Goal: Transaction & Acquisition: Subscribe to service/newsletter

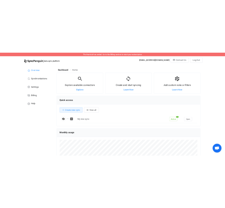
scroll to position [116, 290]
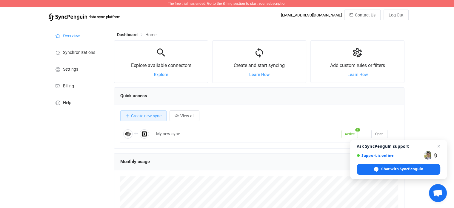
click at [265, 2] on span "The free trial has ended. Go to the Billing section to start your subscription" at bounding box center [227, 3] width 119 height 4
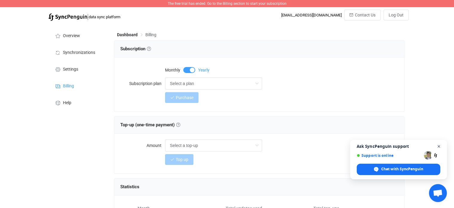
click at [438, 147] on span "Open chat" at bounding box center [439, 146] width 7 height 7
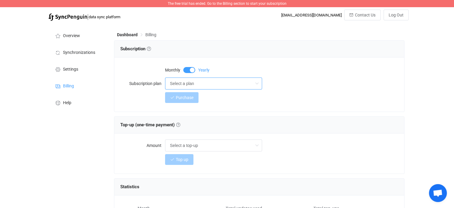
click at [221, 83] on input "Select a plan" at bounding box center [213, 83] width 97 height 12
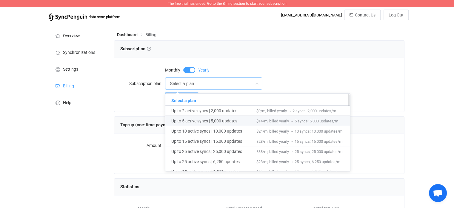
click at [206, 120] on span "Up to 5 active syncs | 5,000 updates" at bounding box center [213, 121] width 85 height 10
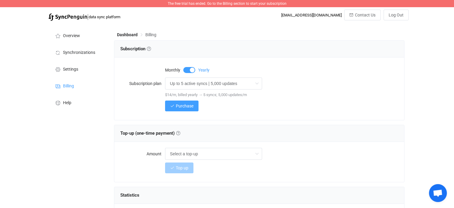
click at [184, 71] on span at bounding box center [189, 70] width 12 height 6
click at [191, 70] on span at bounding box center [189, 70] width 12 height 6
click at [184, 105] on span "Purchase" at bounding box center [185, 105] width 18 height 5
click at [205, 83] on input "Up to 5 active syncs | 5,000 updates" at bounding box center [213, 83] width 97 height 12
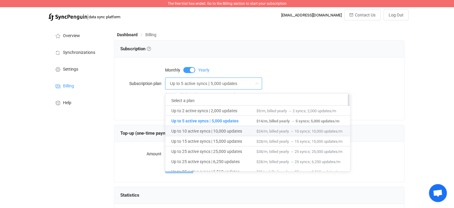
click at [193, 133] on span "Up to 10 active syncs | 10,000 updates" at bounding box center [213, 131] width 85 height 10
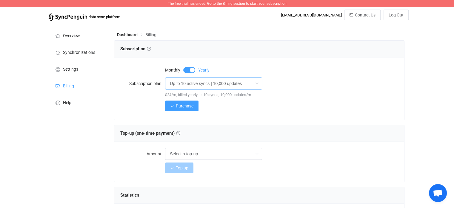
click at [213, 82] on input "Up to 10 active syncs | 10,000 updates" at bounding box center [213, 83] width 97 height 12
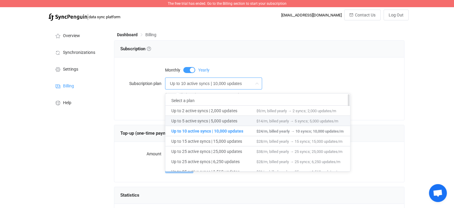
click at [204, 118] on span "Up to 5 active syncs | 5,000 updates" at bounding box center [213, 121] width 85 height 10
type input "Up to 5 active syncs | 5,000 updates"
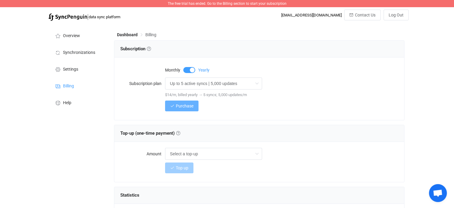
click at [186, 106] on span "Purchase" at bounding box center [185, 105] width 18 height 5
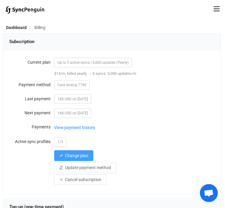
click at [35, 10] on img at bounding box center [24, 9] width 39 height 7
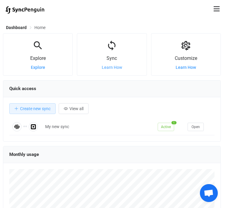
click at [109, 68] on span "Learn How" at bounding box center [112, 67] width 20 height 5
